Goal: Task Accomplishment & Management: Complete application form

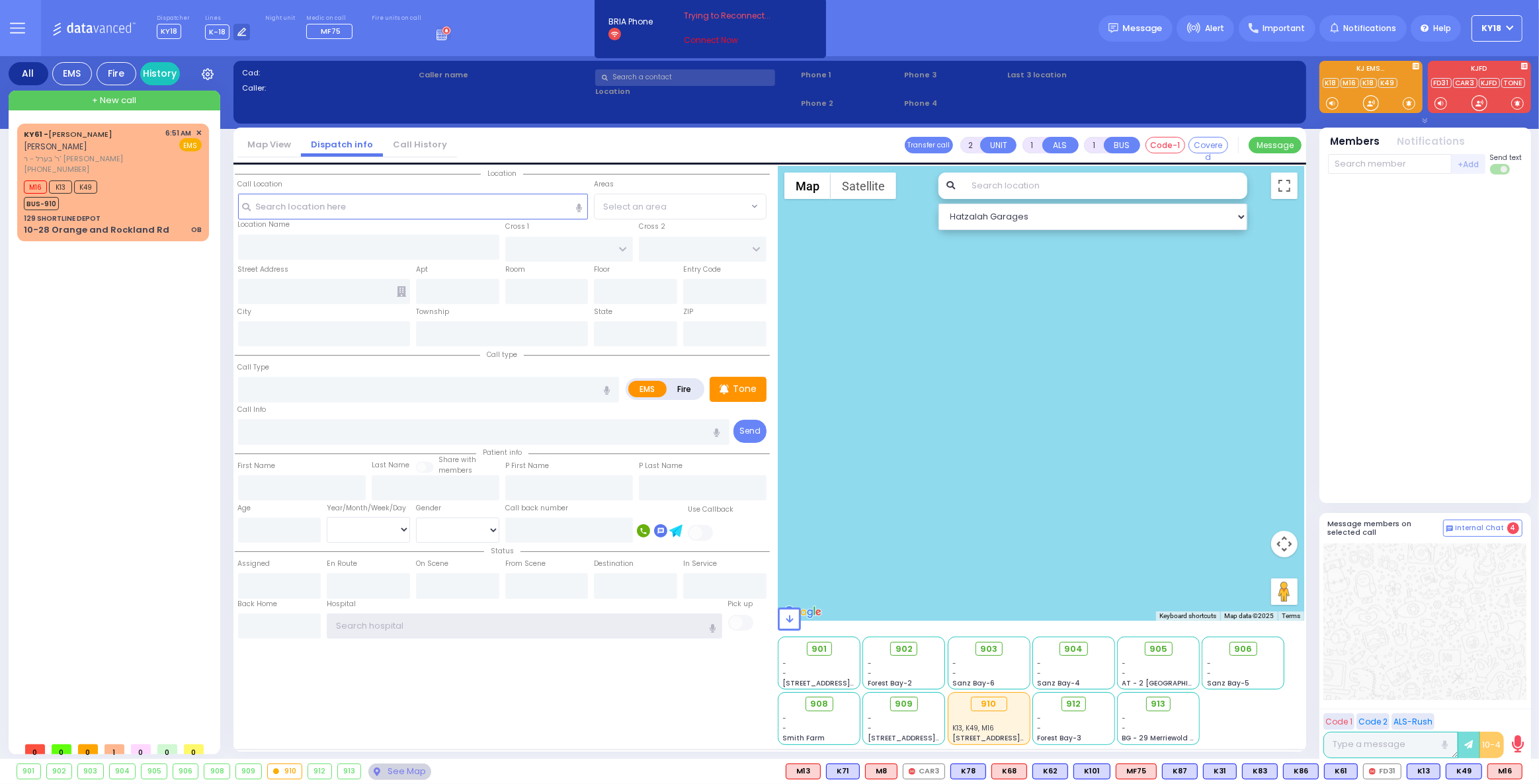
type input "ky18"
click at [684, 34] on link "Connect Now" at bounding box center [736, 40] width 104 height 12
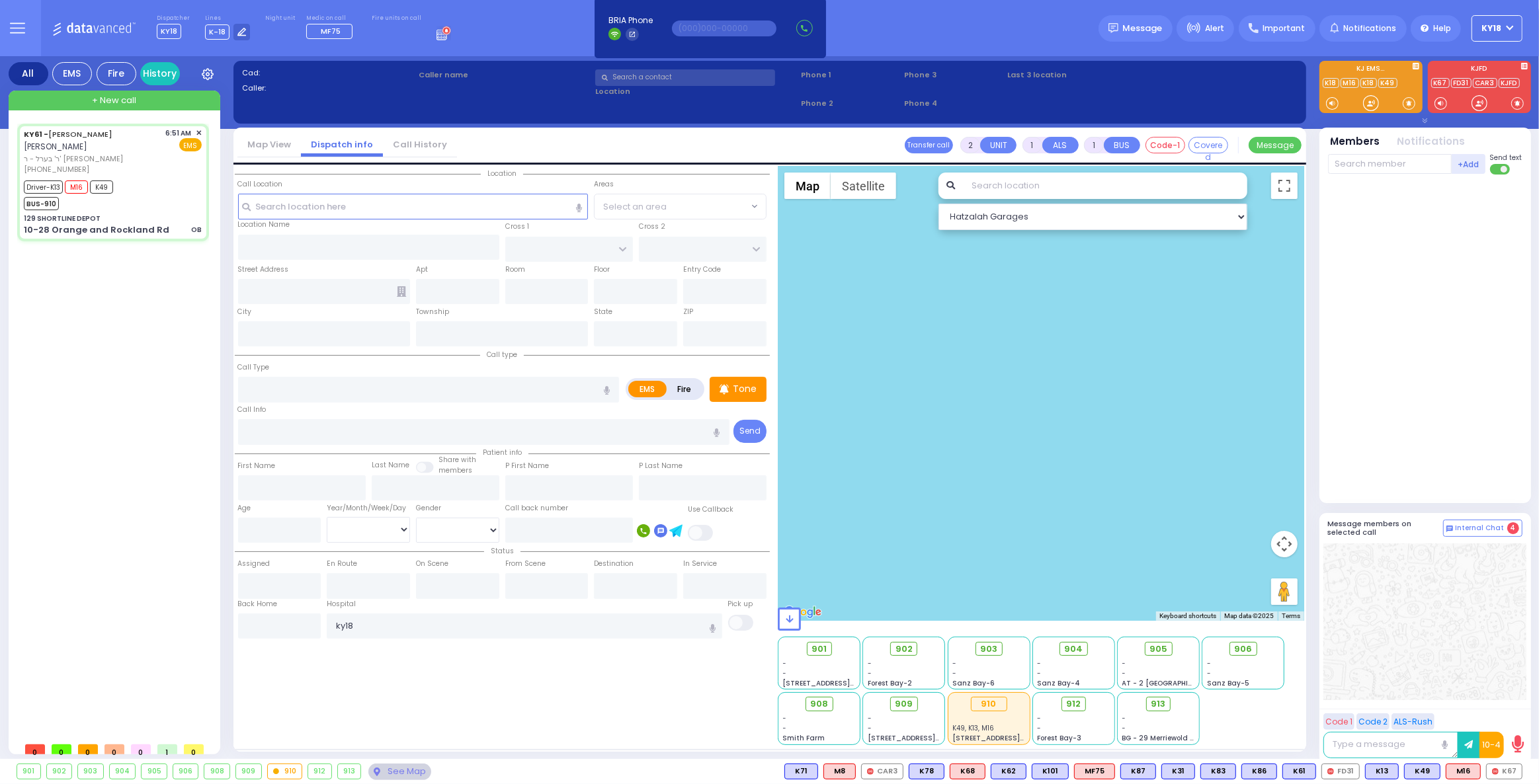
type input "6"
select select
type input "OB"
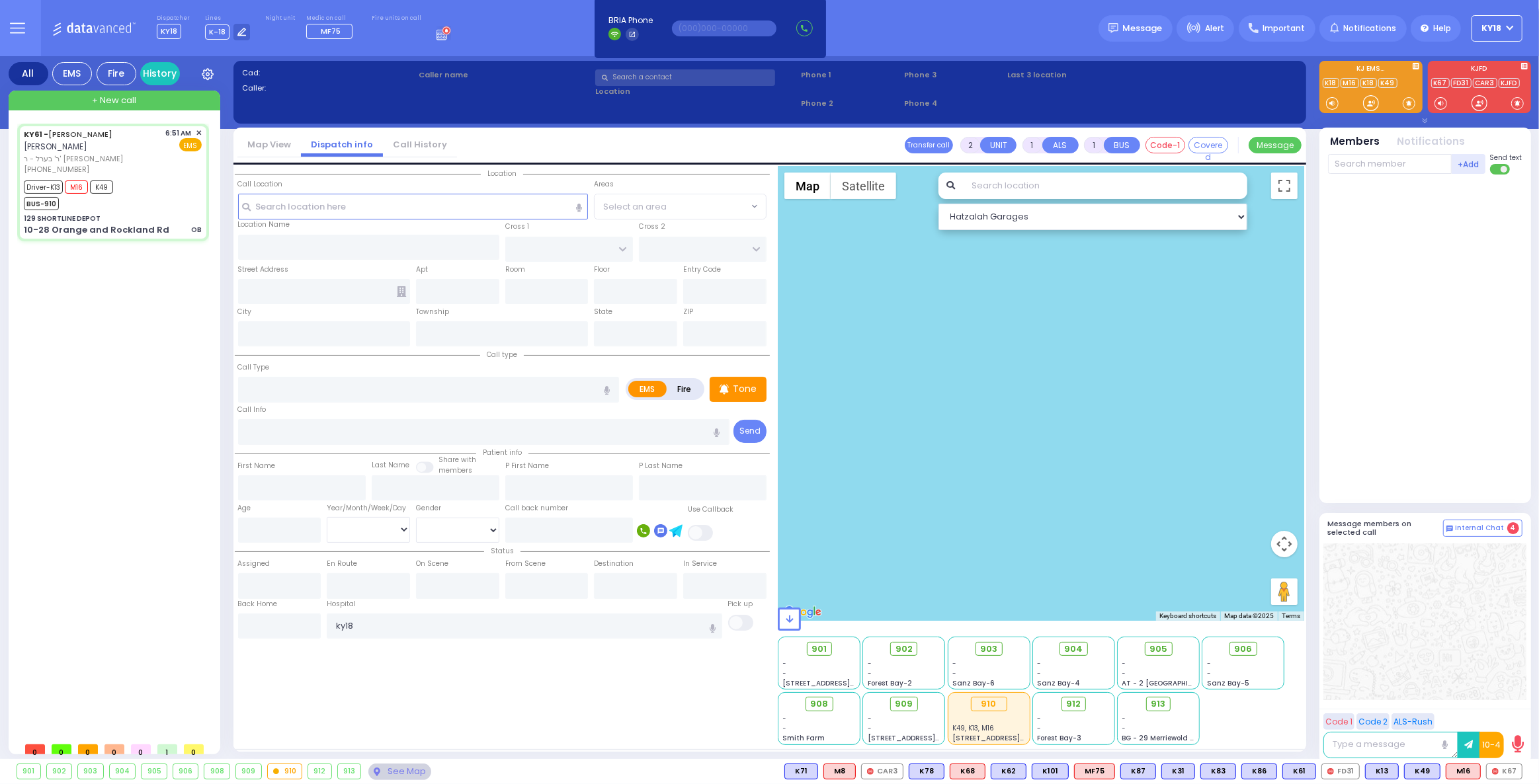
radio input "true"
type input "[PERSON_NAME]"
type input "Unknown"
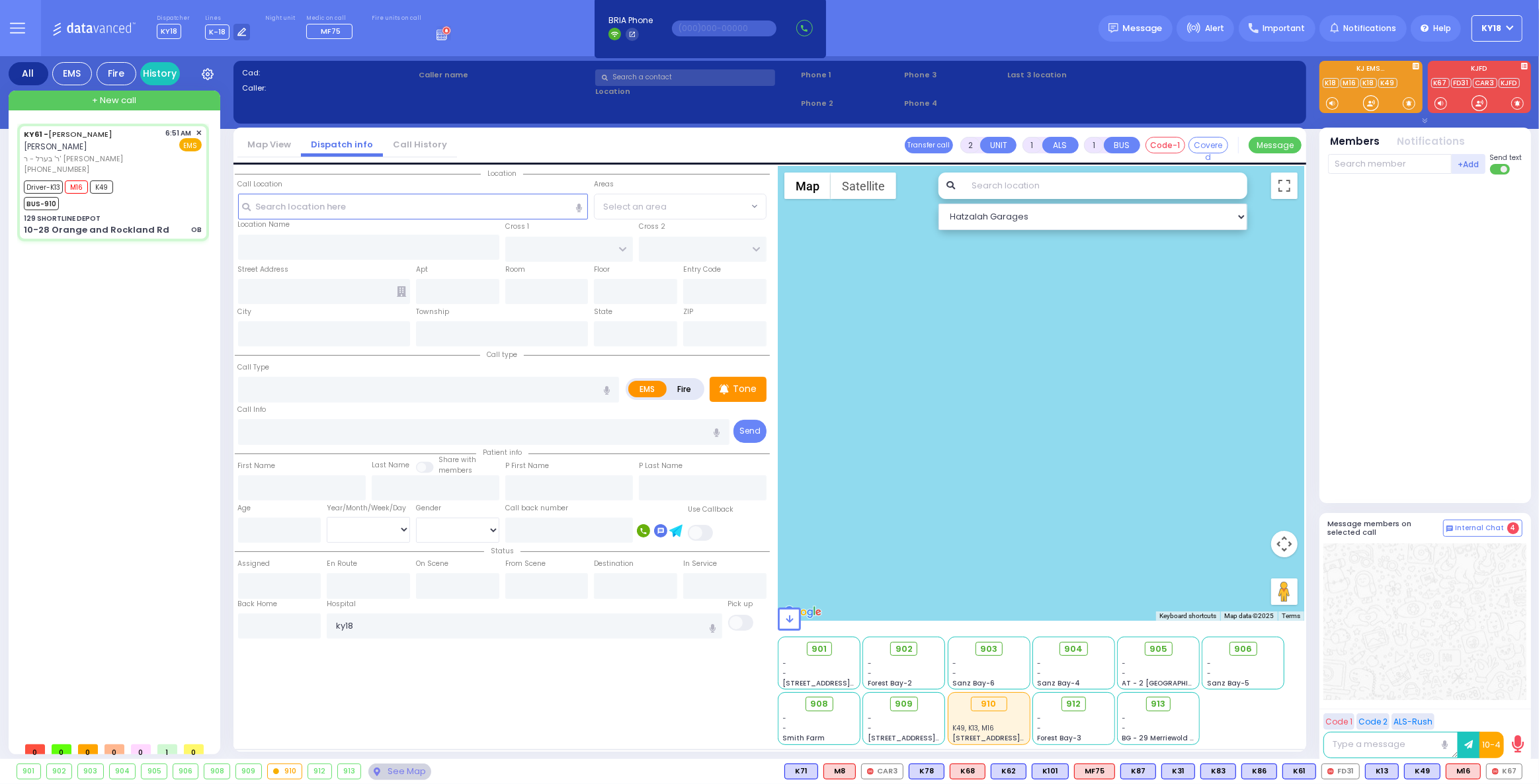
select select "Year"
type input "06:51"
type input "06:53"
type input "07:15"
type input "07:55"
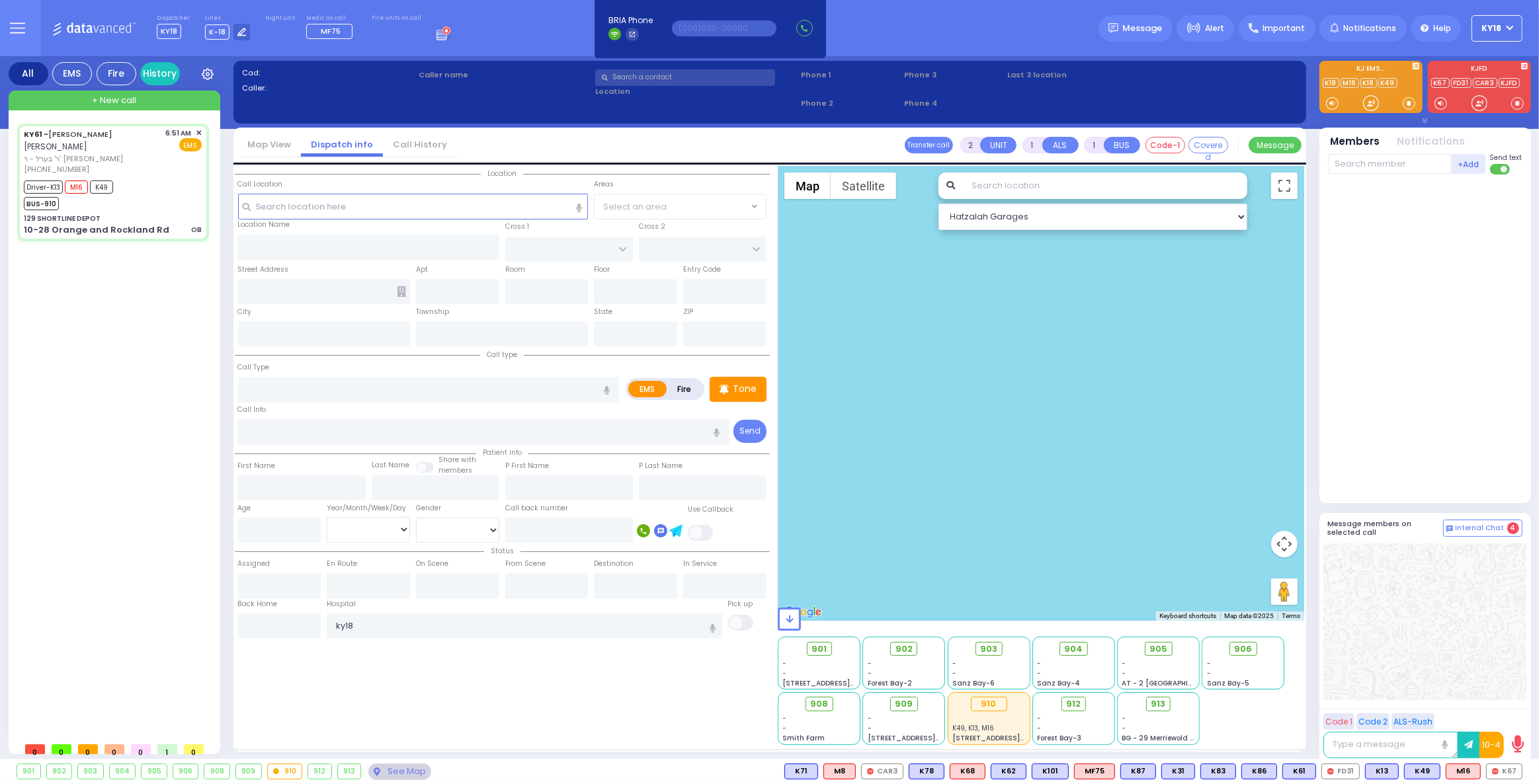
type input "07:59"
type input "08:15"
type input "[US_STATE][GEOGRAPHIC_DATA]- [GEOGRAPHIC_DATA]"
select select "Hatzalah Garages"
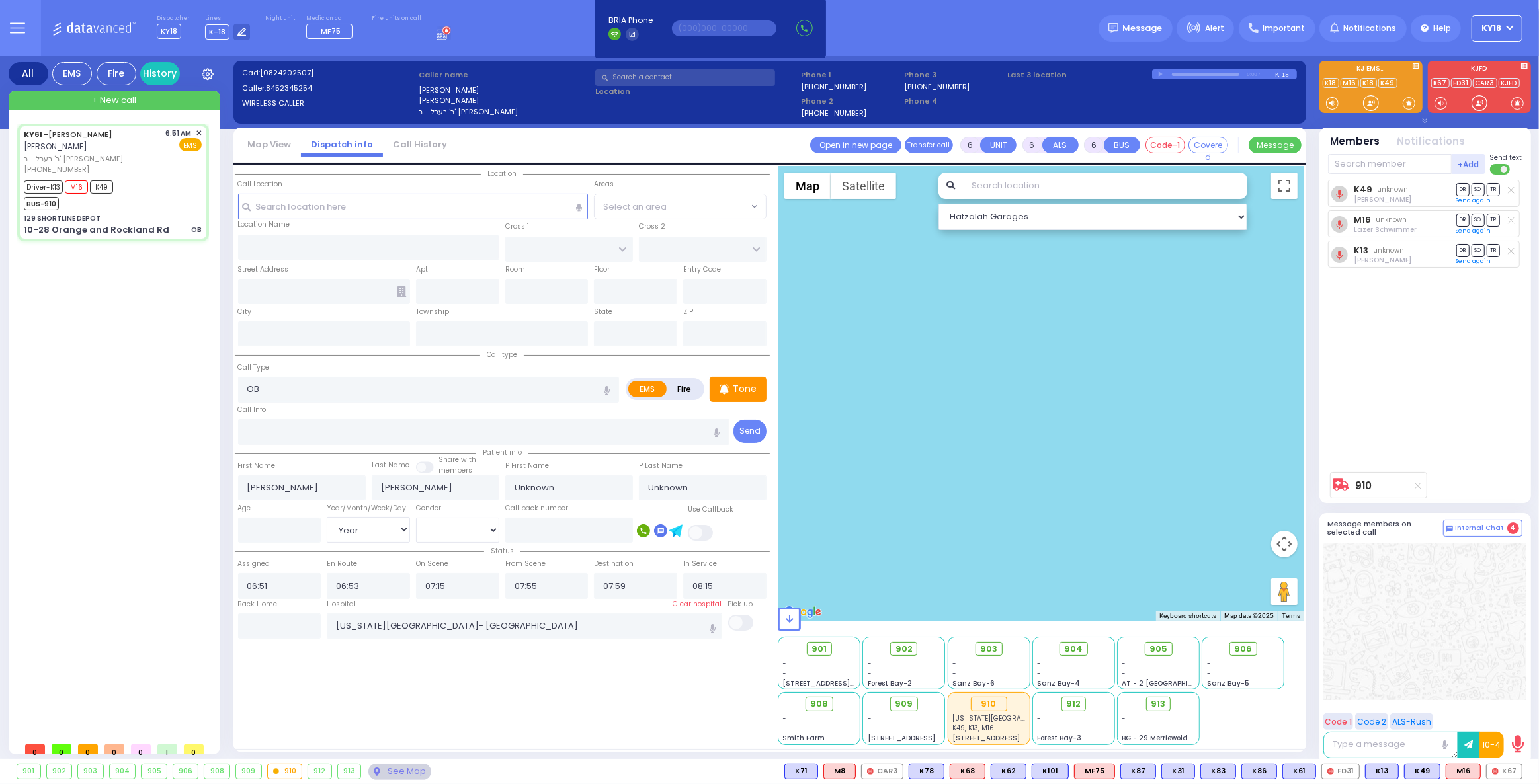
type input "129 SHORTLINE DEPOT"
type input "10-28 Orange and Rockland Rd"
type input "Monroe"
type input "[US_STATE]"
type input "10950"
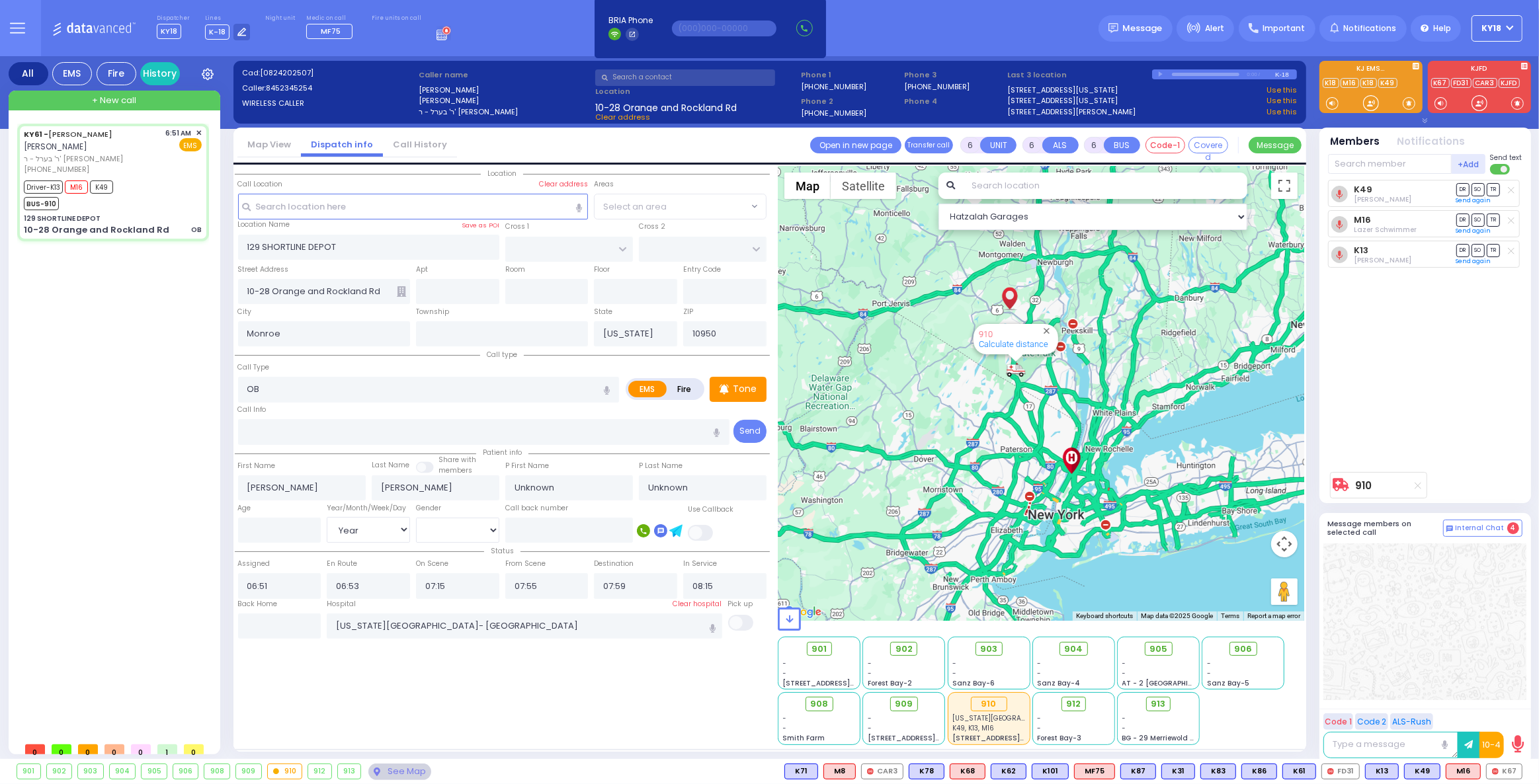
select select
radio input "true"
type input "Brucha"
type input "[PERSON_NAME]"
type input "25"
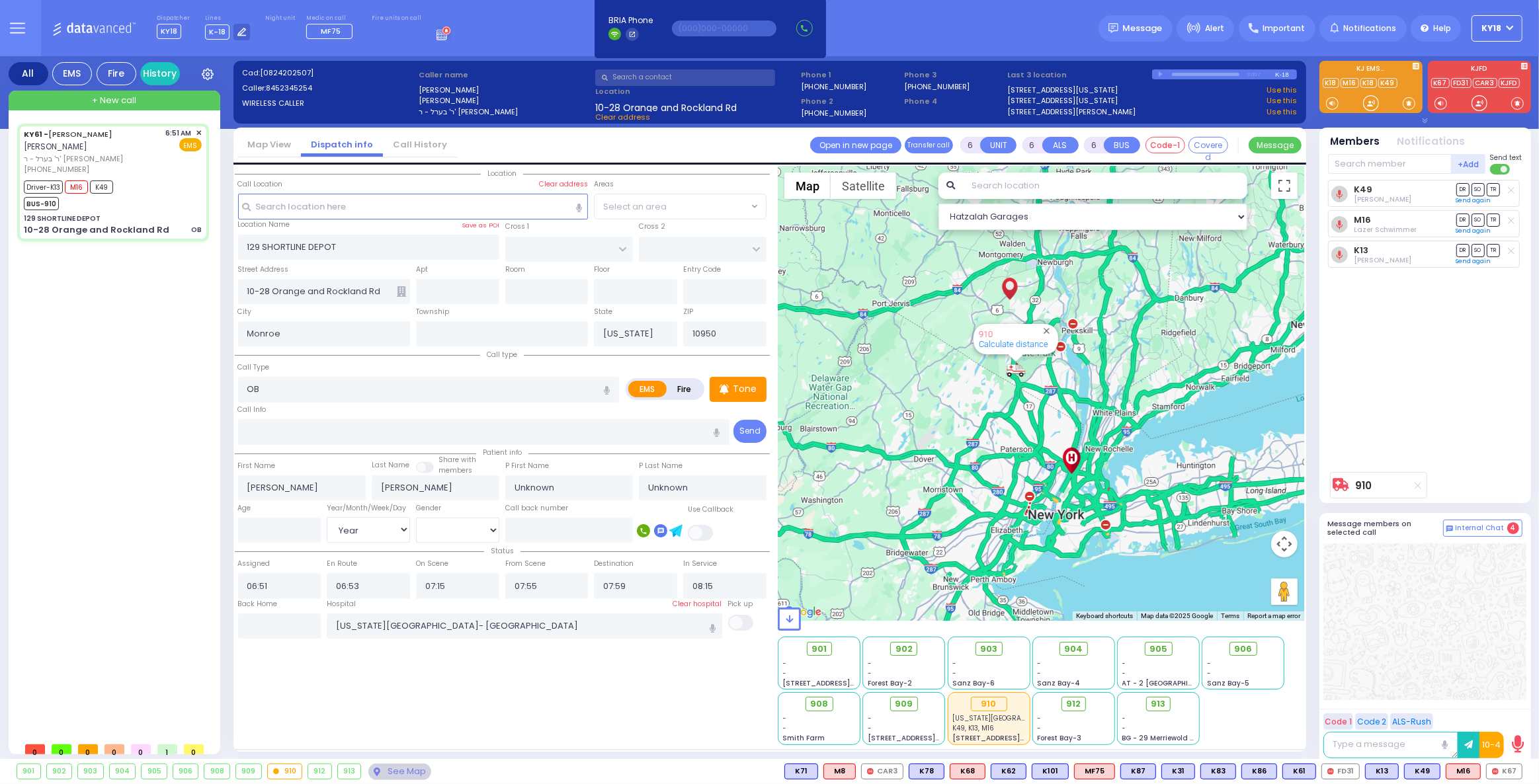
select select "Year"
select select "[DEMOGRAPHIC_DATA]"
select select "Hatzalah Garages"
select select
radio input "true"
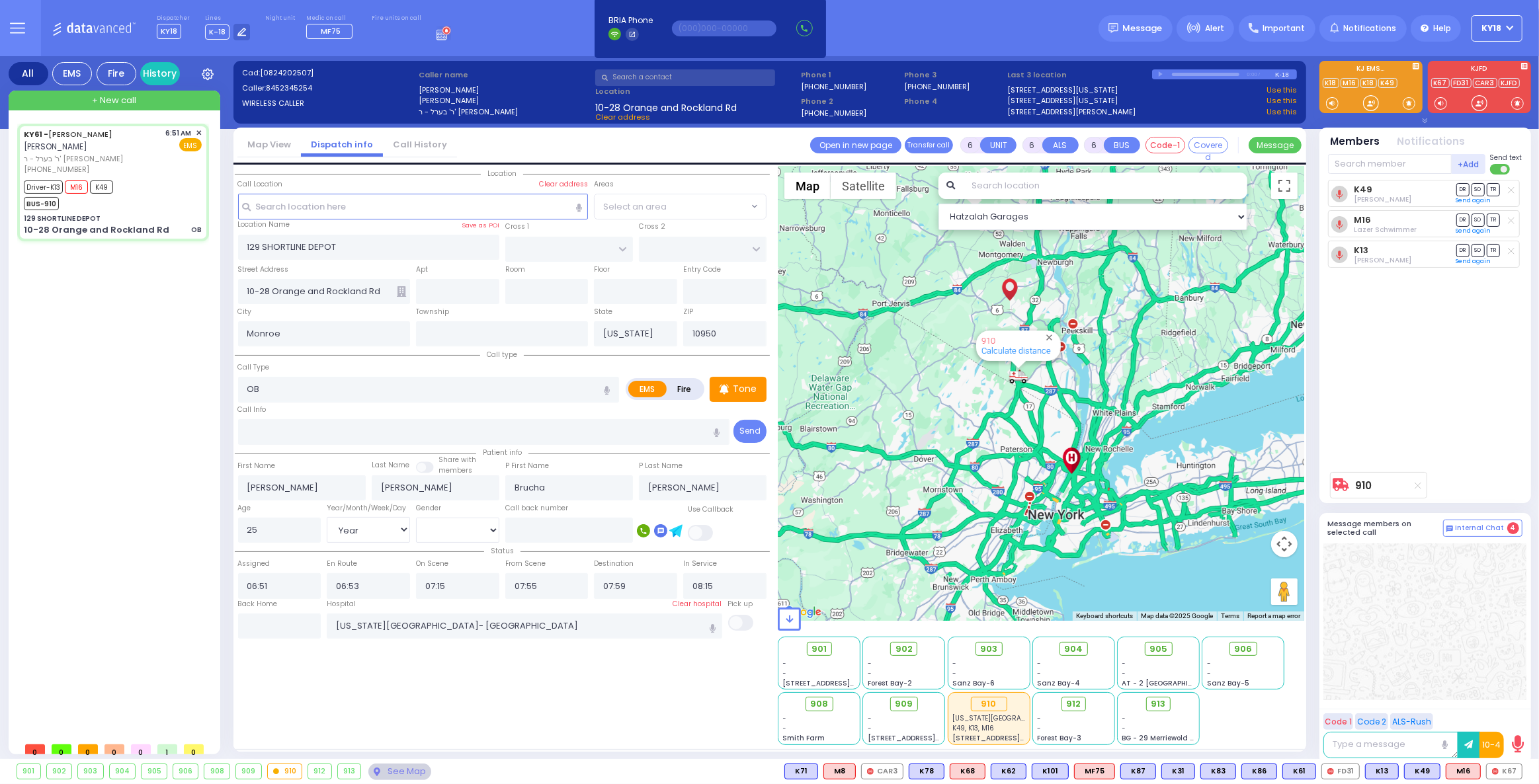
select select "Year"
select select "[DEMOGRAPHIC_DATA]"
select select "Hatzalah Garages"
select select
radio input "true"
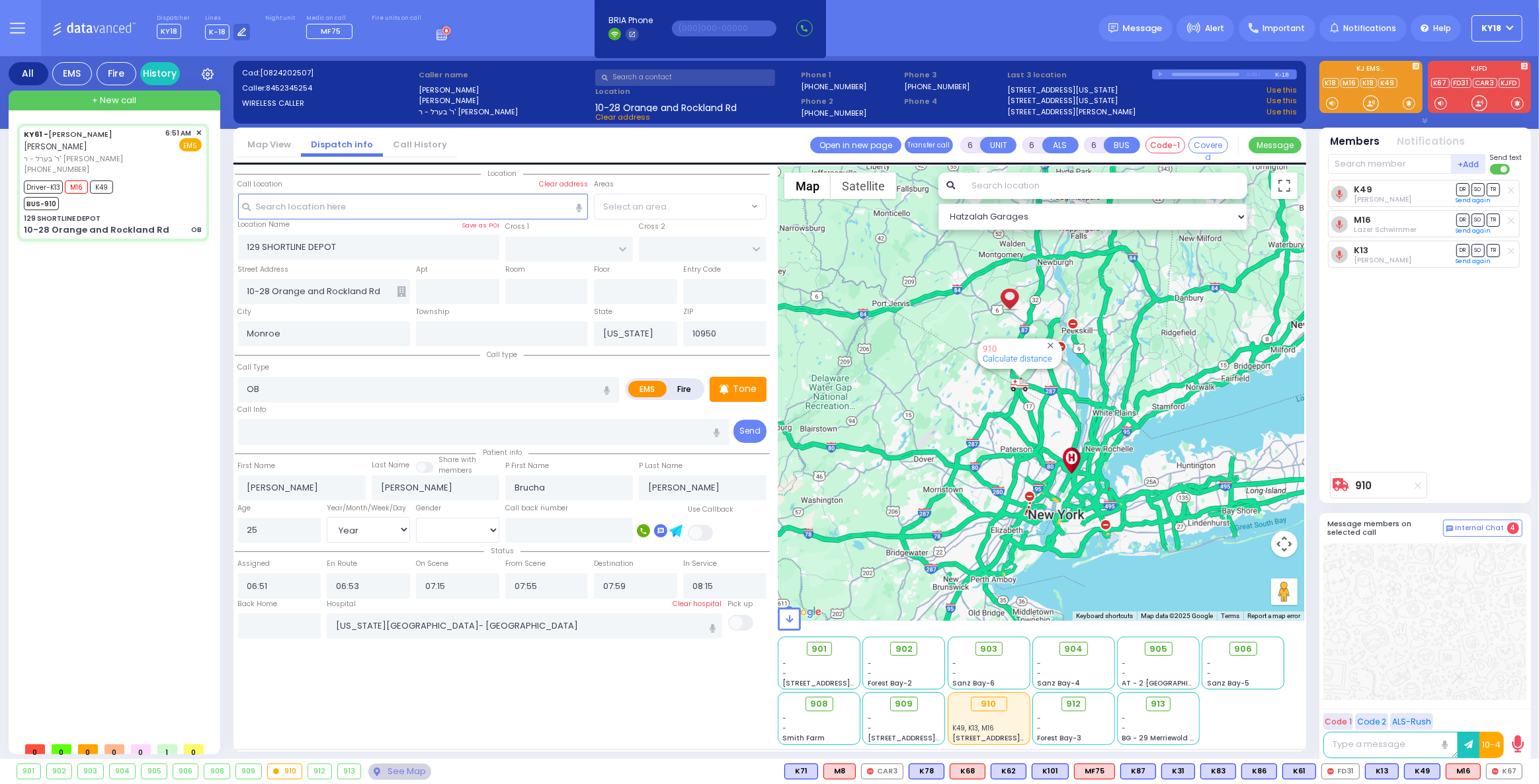
select select "Year"
select select "[DEMOGRAPHIC_DATA]"
select select "Hatzalah Garages"
select select
radio input "true"
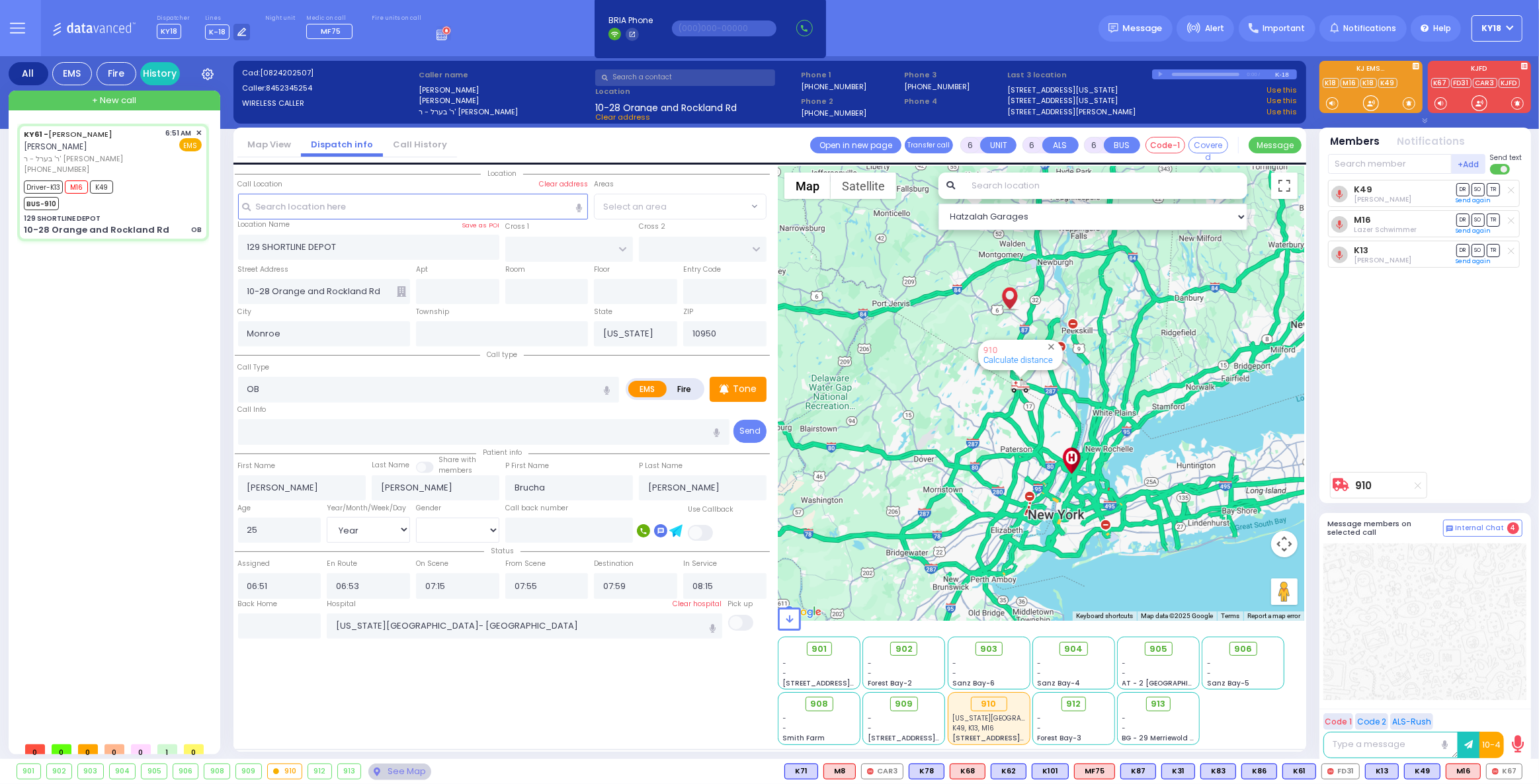
select select "Year"
select select "[DEMOGRAPHIC_DATA]"
select select "Hatzalah Garages"
select select
radio input "true"
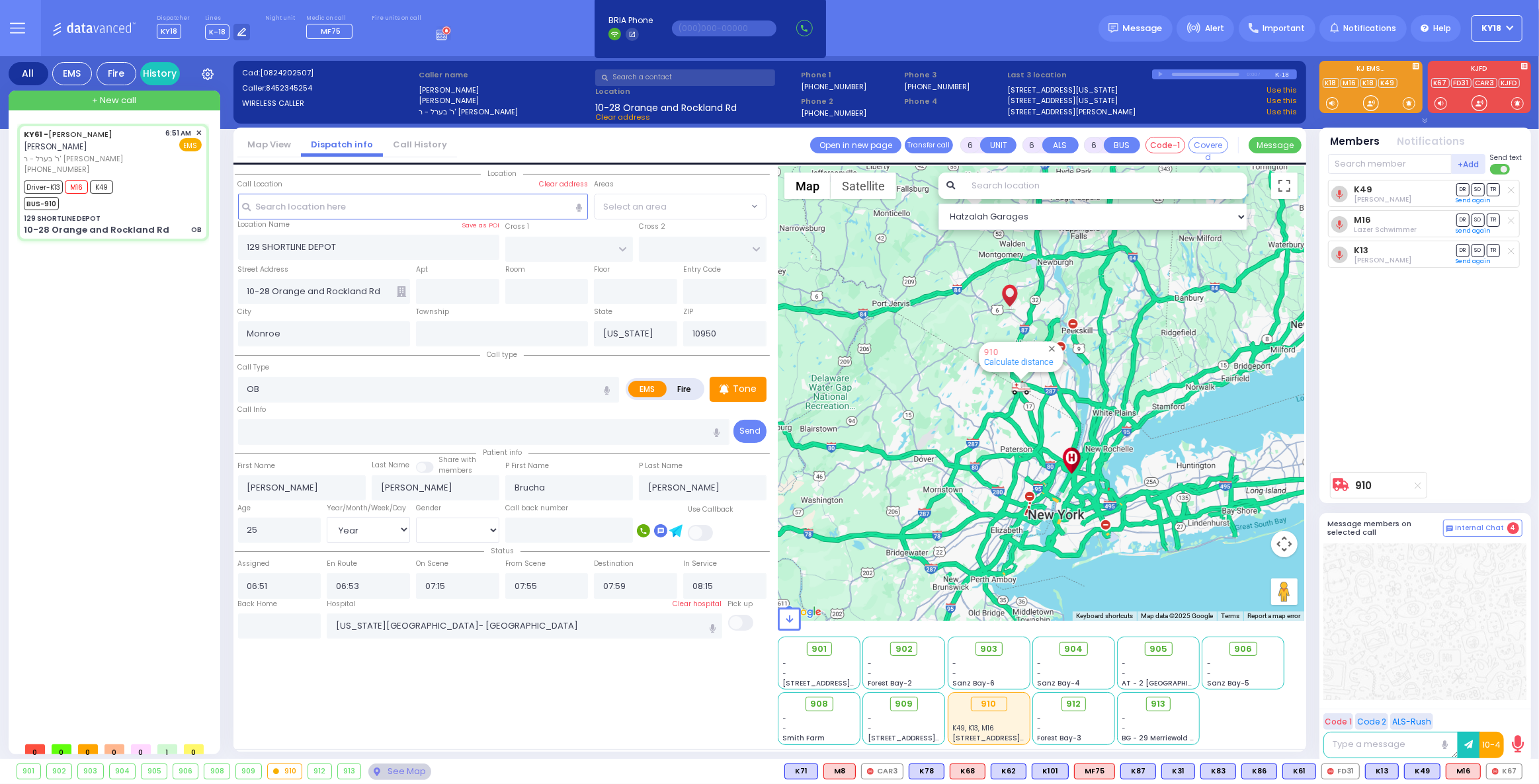
select select "Year"
select select "[DEMOGRAPHIC_DATA]"
select select "Hatzalah Garages"
select select
radio input "true"
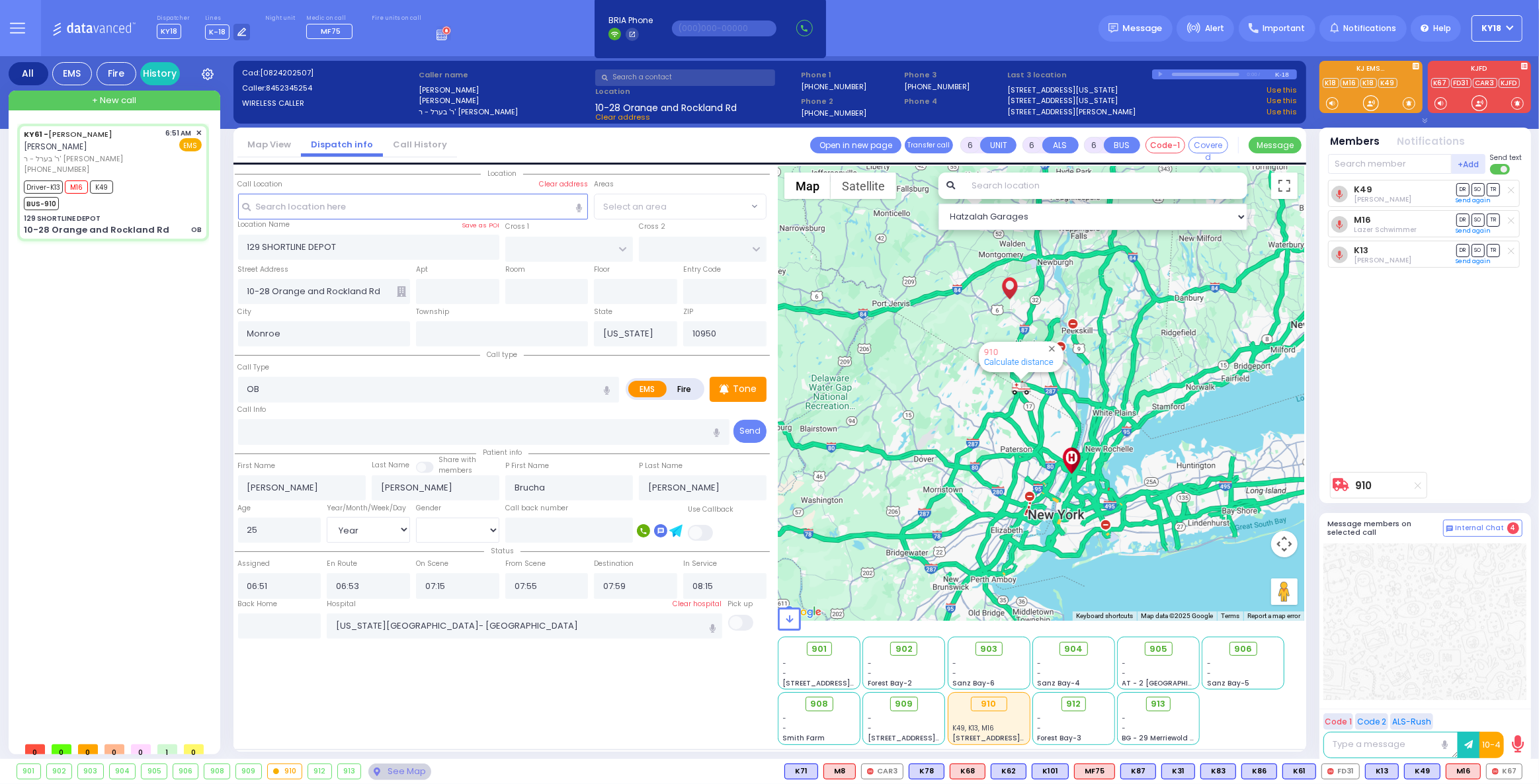
select select "Year"
select select "[DEMOGRAPHIC_DATA]"
select select "Hatzalah Garages"
select select
radio input "true"
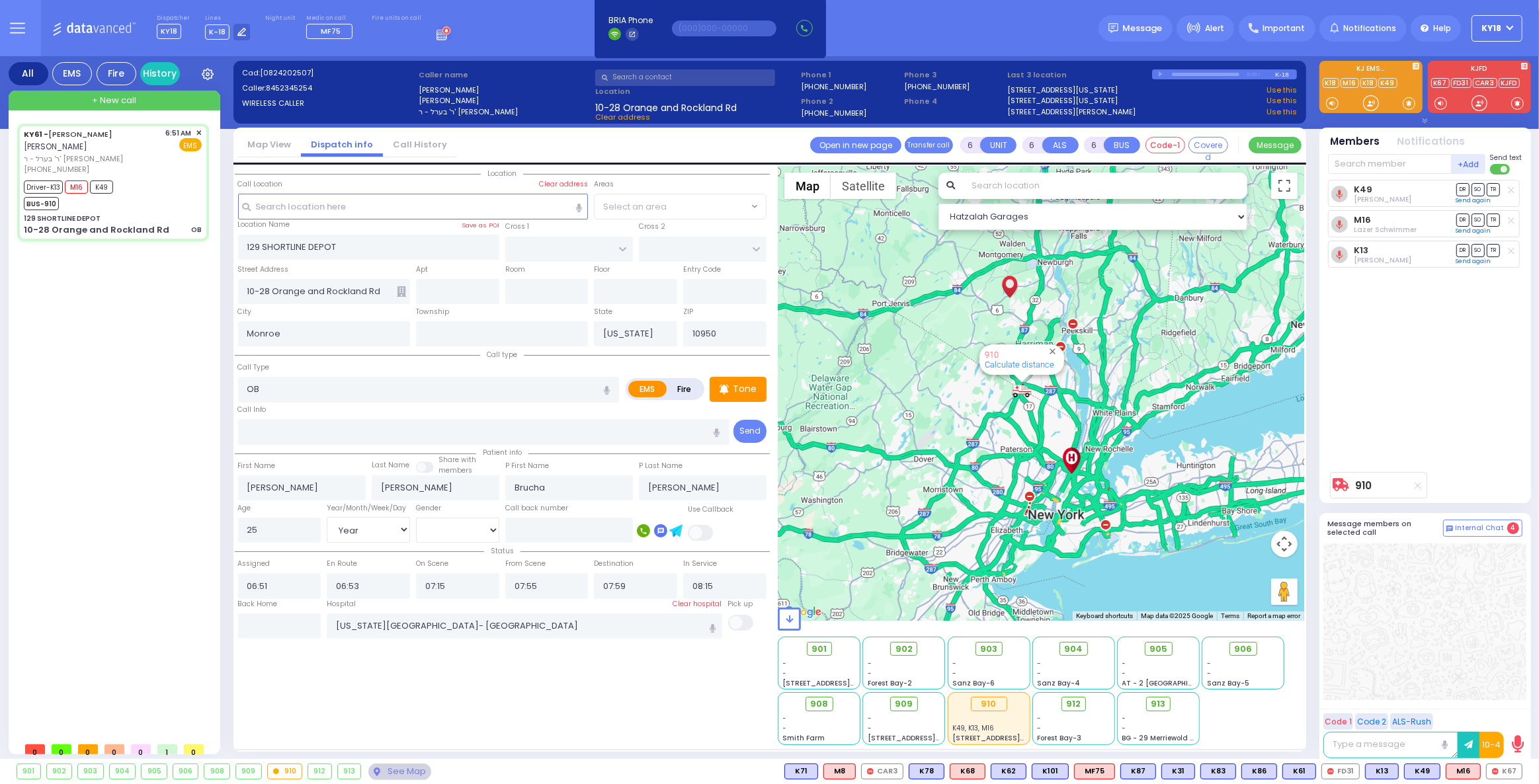
select select "Year"
select select "[DEMOGRAPHIC_DATA]"
select select "Hatzalah Garages"
select select
radio input "true"
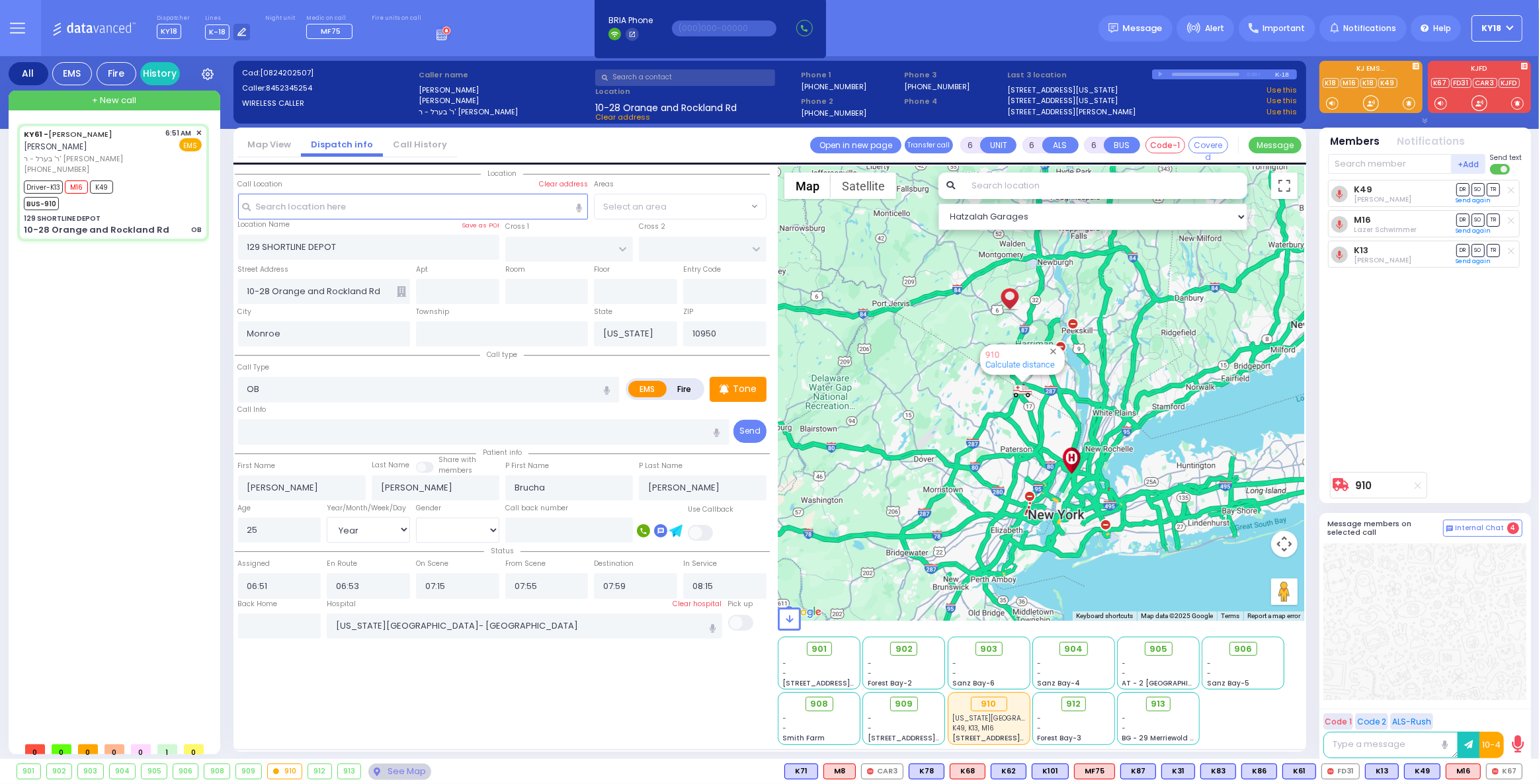
select select "Year"
select select "[DEMOGRAPHIC_DATA]"
select select "Hatzalah Garages"
